Goal: Information Seeking & Learning: Check status

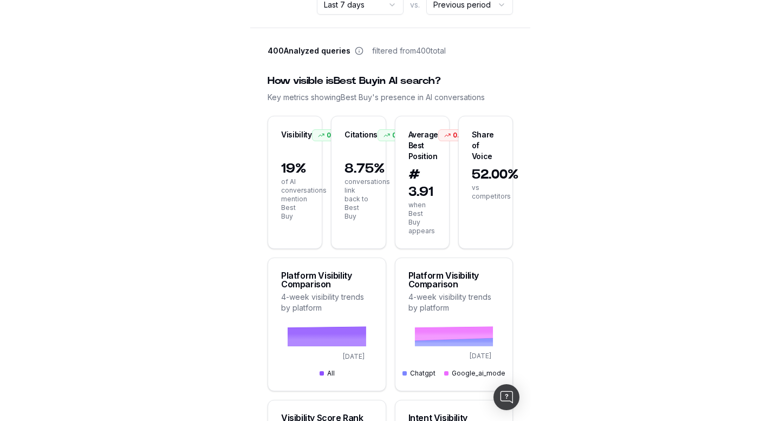
scroll to position [115, 0]
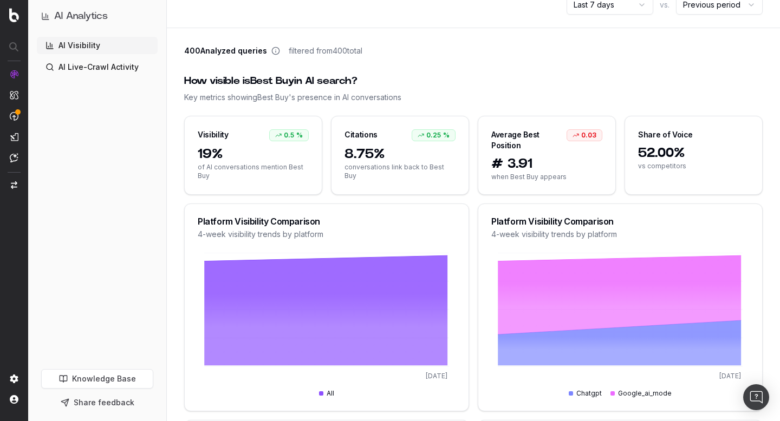
scroll to position [0, 0]
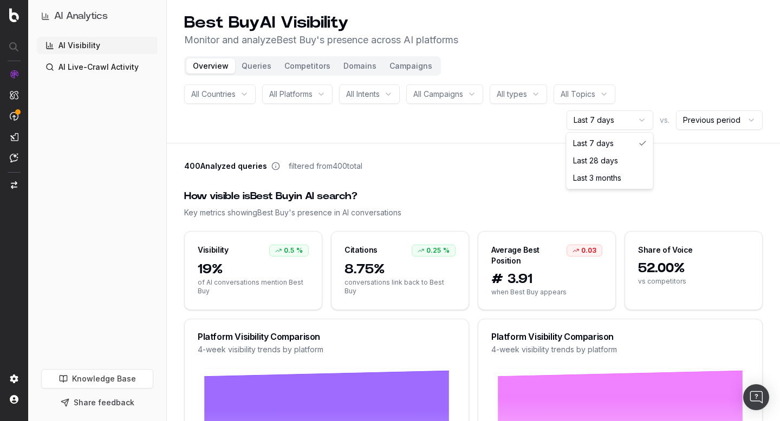
click at [280, 120] on html "AI Analytics | best-buy | best-buy AI Analytics AI Visibility AI Live-Crawl Act…" at bounding box center [390, 210] width 780 height 421
click at [246, 70] on button "Queries" at bounding box center [256, 66] width 43 height 15
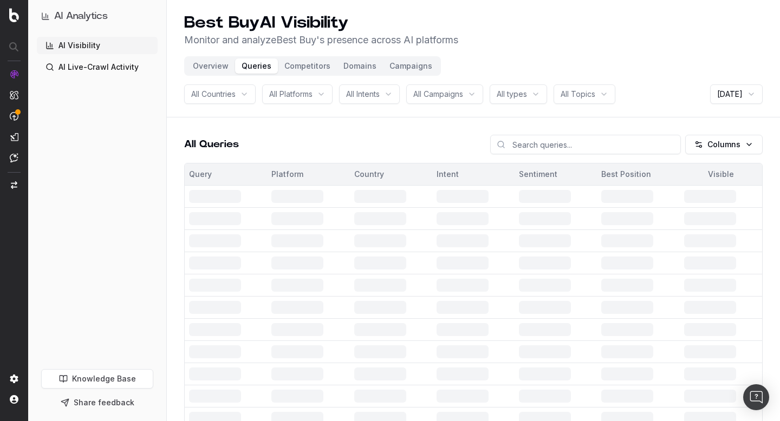
click at [280, 83] on header "Best Buy AI Visibility Monitor and analyze Best Buy 's presence across AI platf…" at bounding box center [473, 59] width 613 height 118
click at [280, 86] on html "AI Analytics AI Visibility AI Live-Crawl Activity Knowledge Base Share feedback…" at bounding box center [390, 210] width 780 height 421
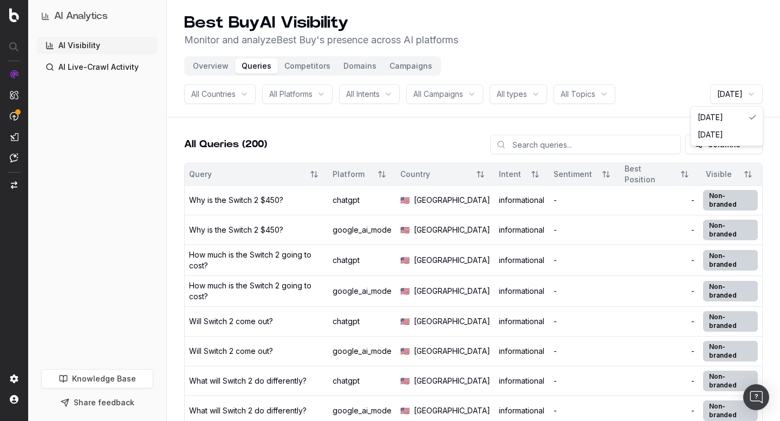
click at [280, 57] on html "AI Analytics AI Visibility AI Live-Crawl Activity Knowledge Base Share feedback…" at bounding box center [390, 210] width 780 height 421
